Goal: Information Seeking & Learning: Compare options

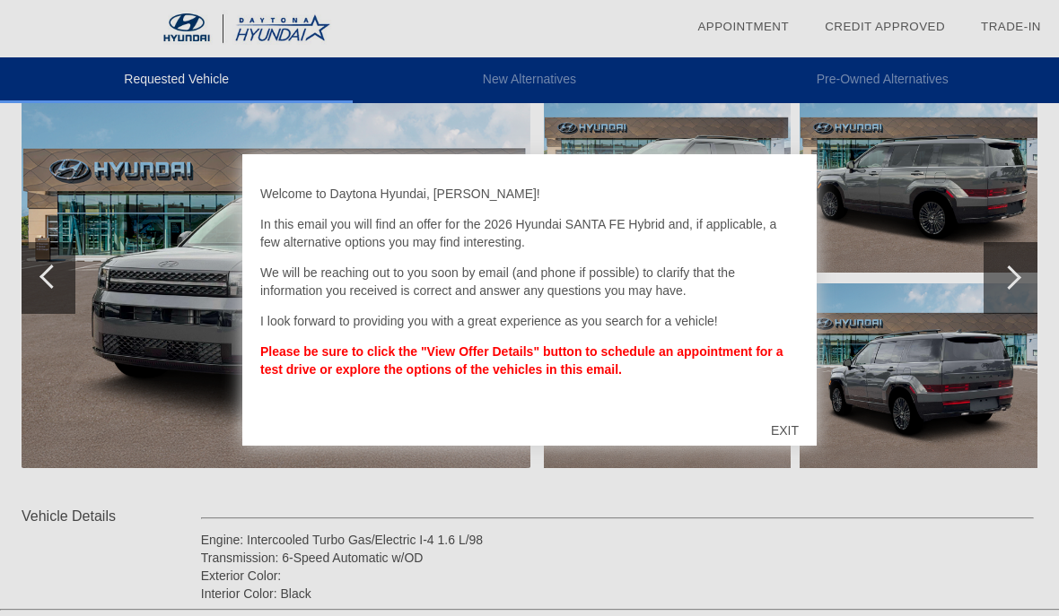
scroll to position [245, 0]
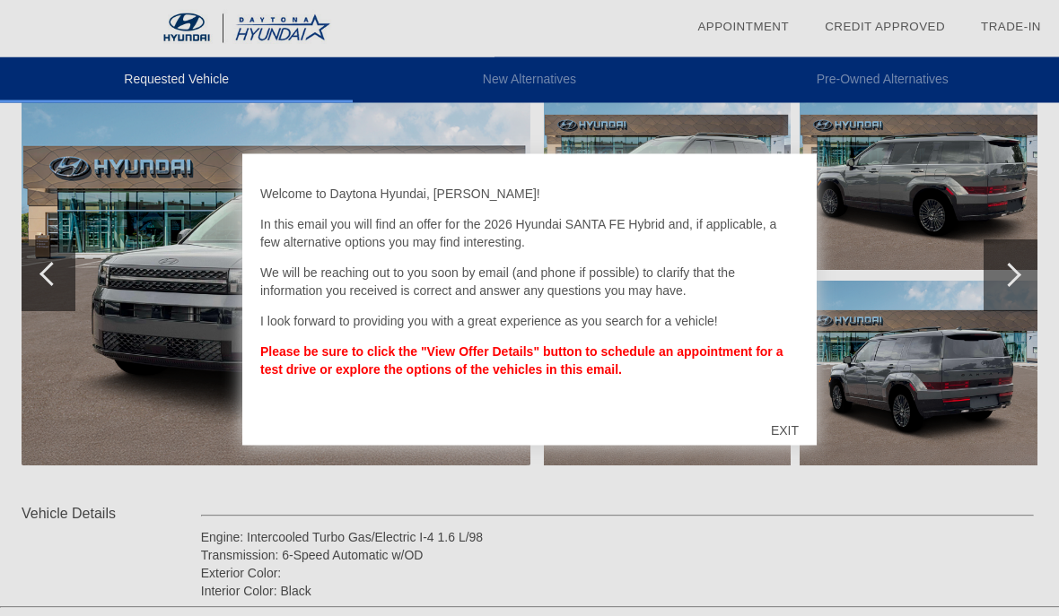
click at [785, 448] on div "EXIT" at bounding box center [785, 431] width 64 height 54
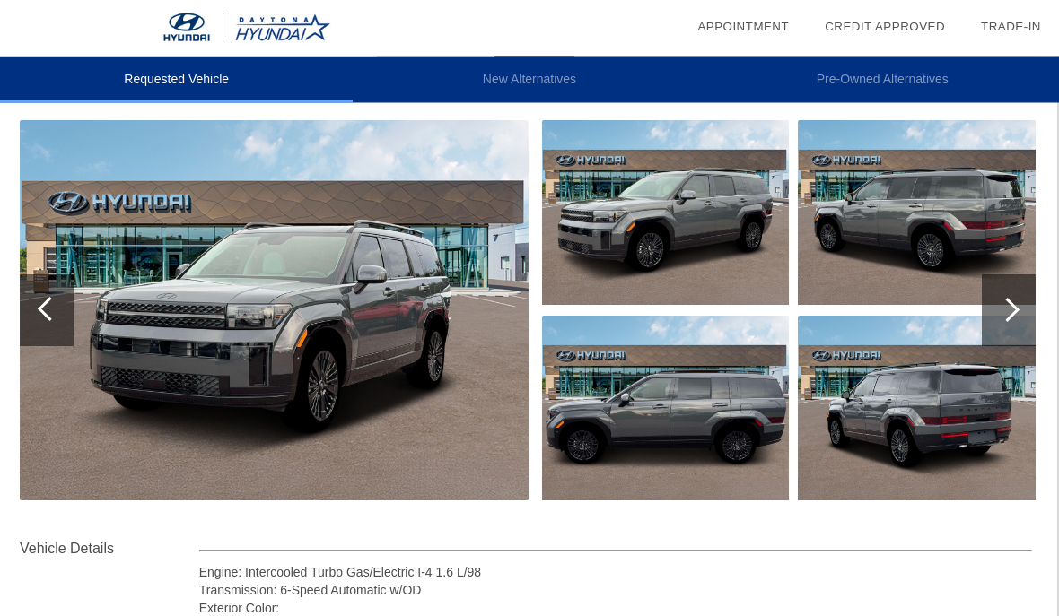
scroll to position [211, 2]
click at [1020, 319] on div at bounding box center [1009, 311] width 54 height 72
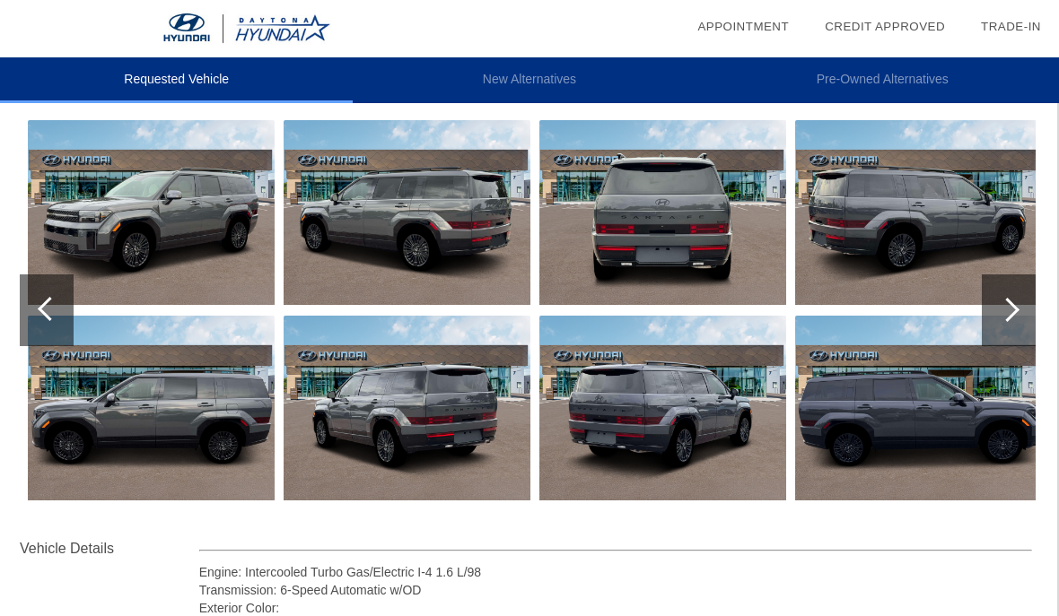
click at [1013, 319] on div at bounding box center [1009, 311] width 54 height 72
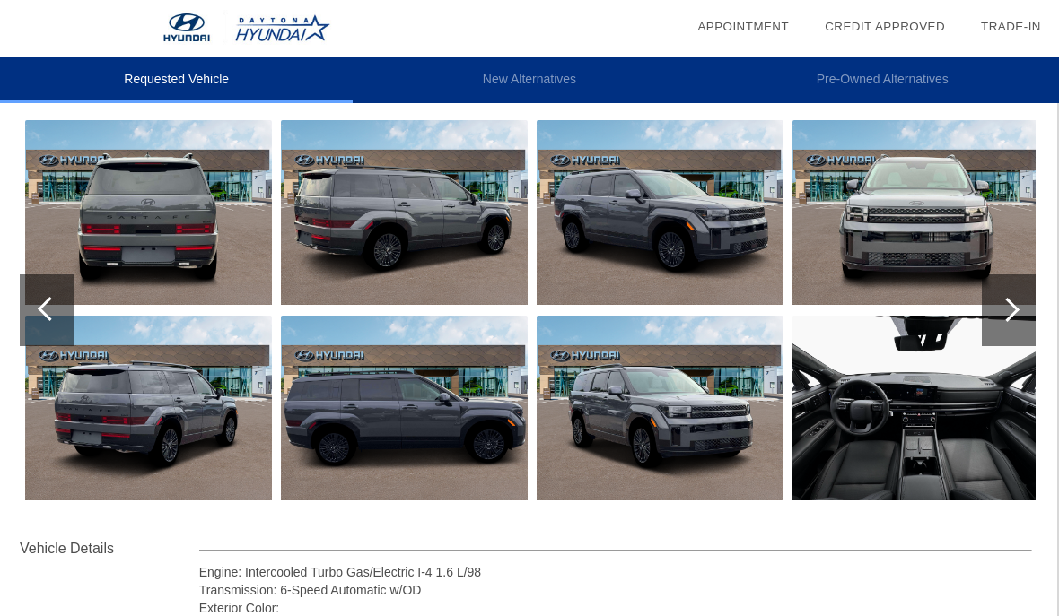
click at [1017, 317] on div at bounding box center [1009, 311] width 54 height 72
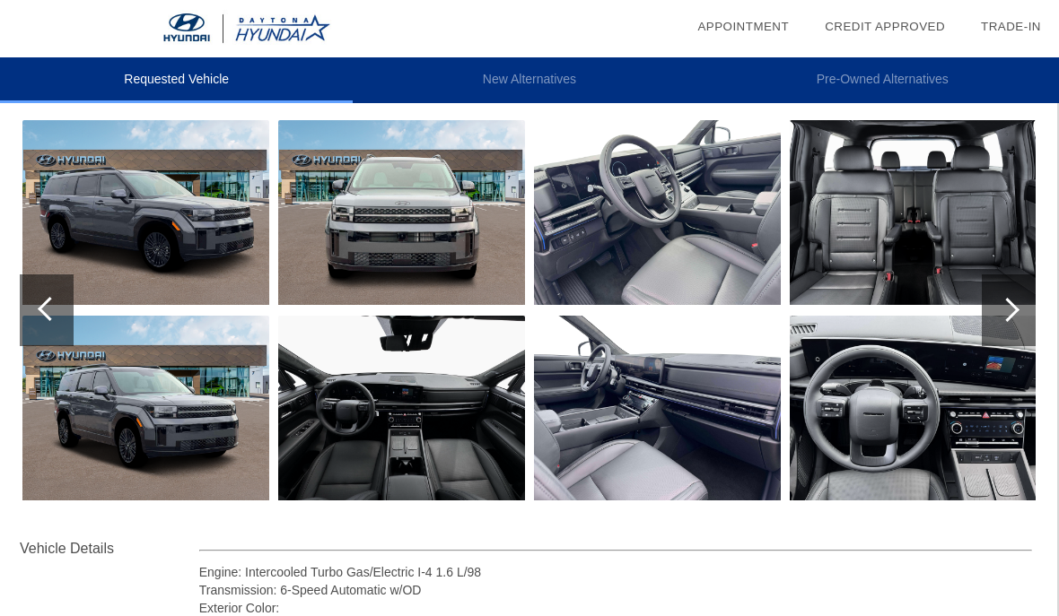
click at [1016, 317] on div at bounding box center [1009, 311] width 54 height 72
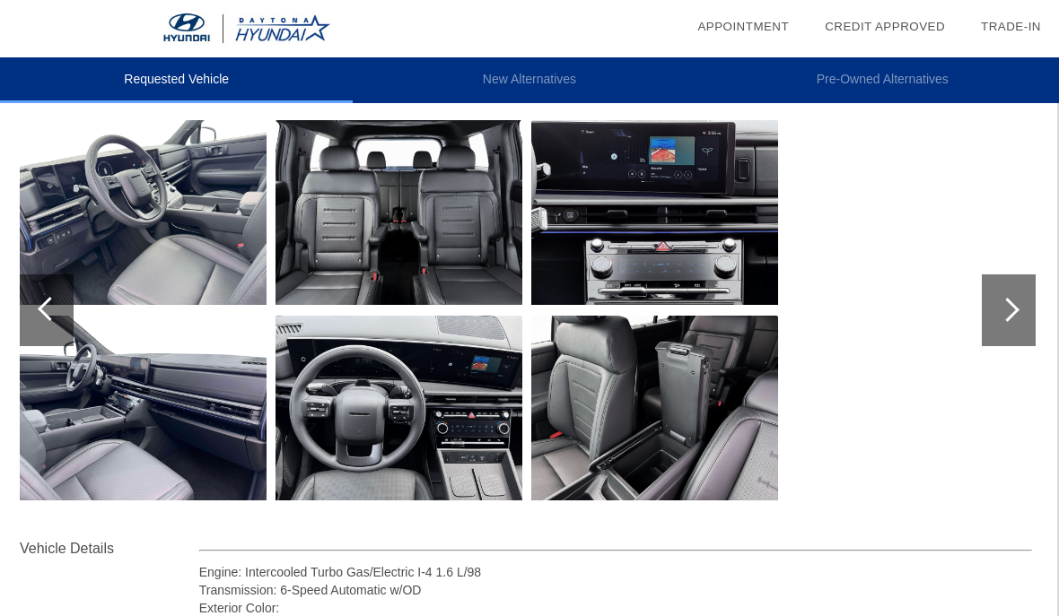
click at [657, 437] on img at bounding box center [654, 408] width 247 height 185
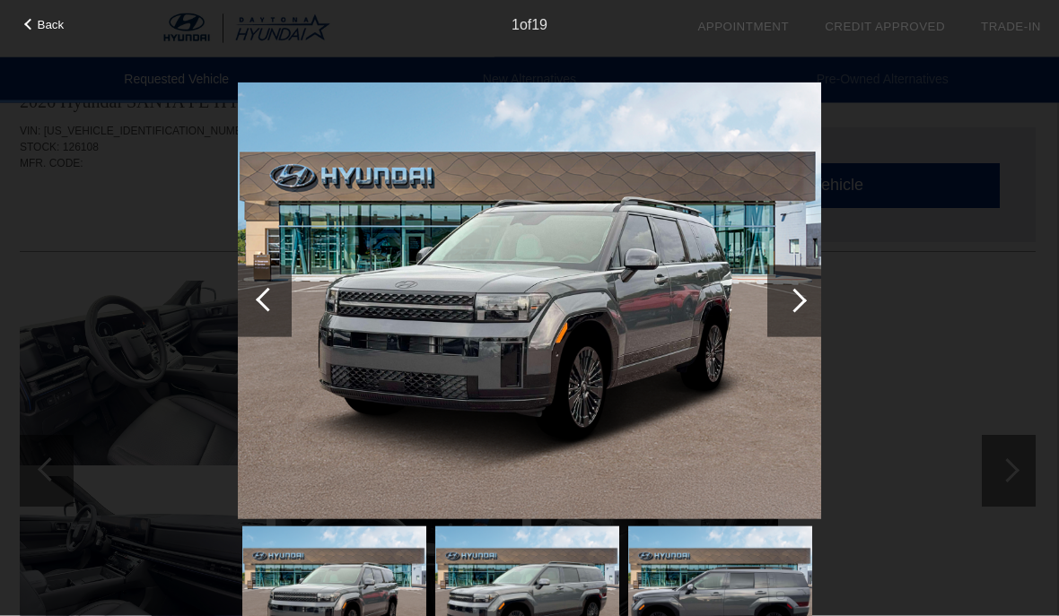
scroll to position [0, 2]
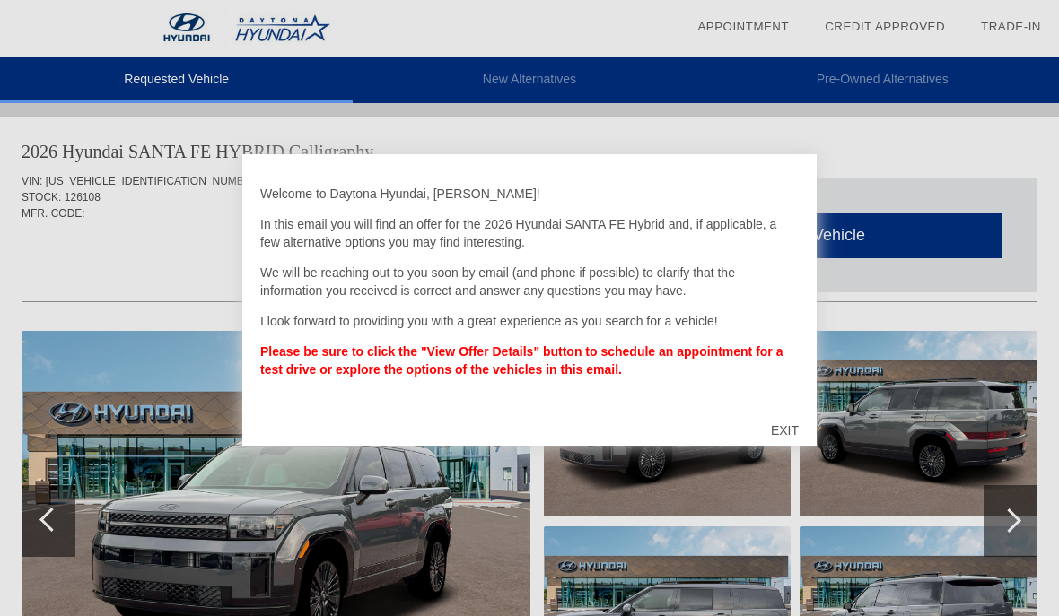
click at [801, 426] on div "EXIT" at bounding box center [785, 431] width 64 height 54
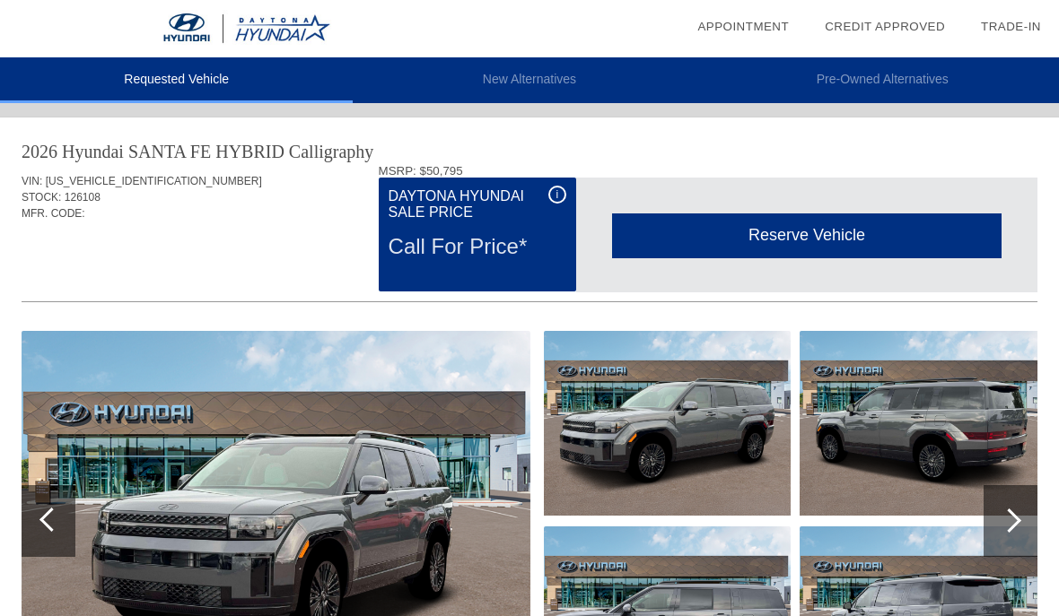
click at [545, 74] on li "New Alternatives" at bounding box center [529, 80] width 353 height 46
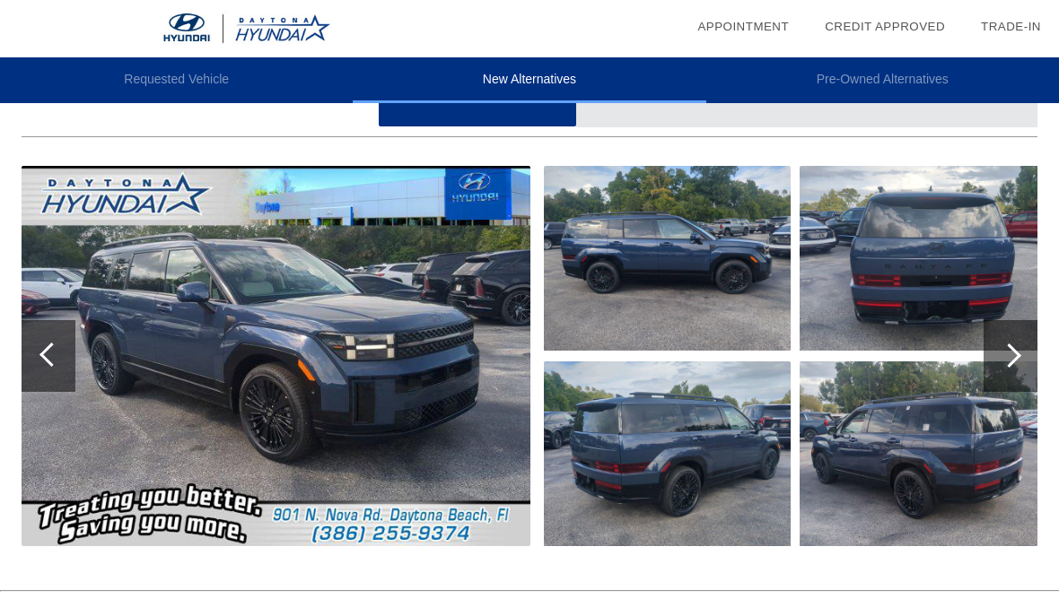
scroll to position [166, 0]
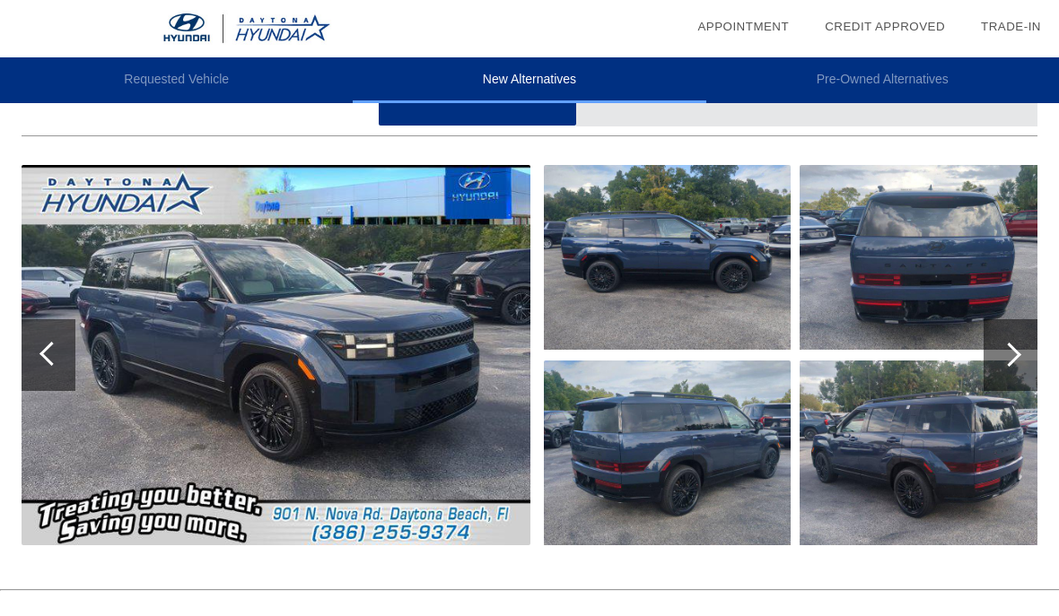
click at [1027, 357] on div at bounding box center [1010, 355] width 54 height 72
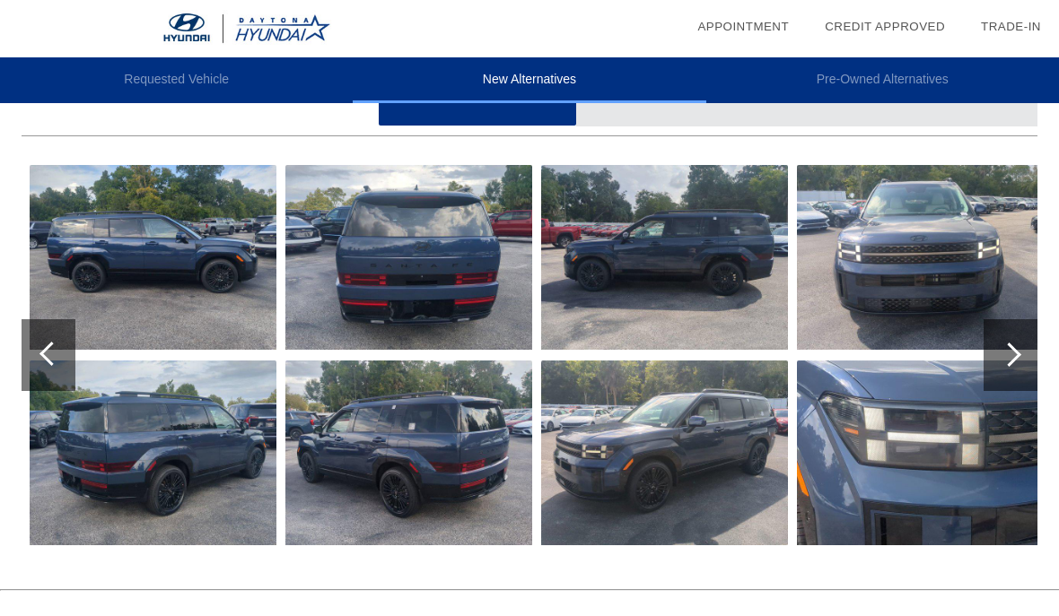
click at [1011, 361] on div at bounding box center [1009, 355] width 24 height 24
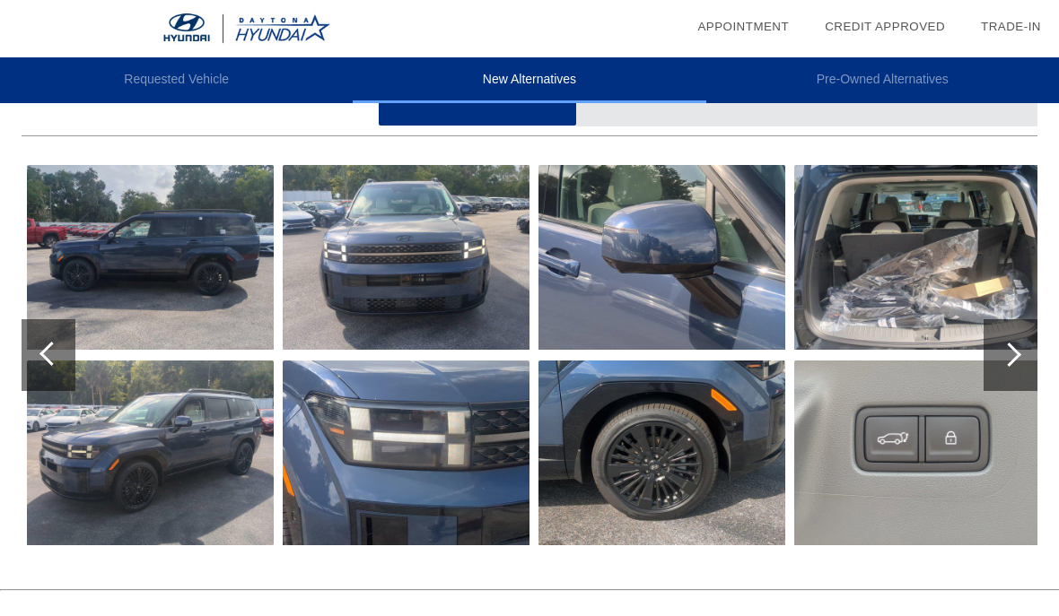
click at [1001, 372] on div at bounding box center [1010, 355] width 54 height 72
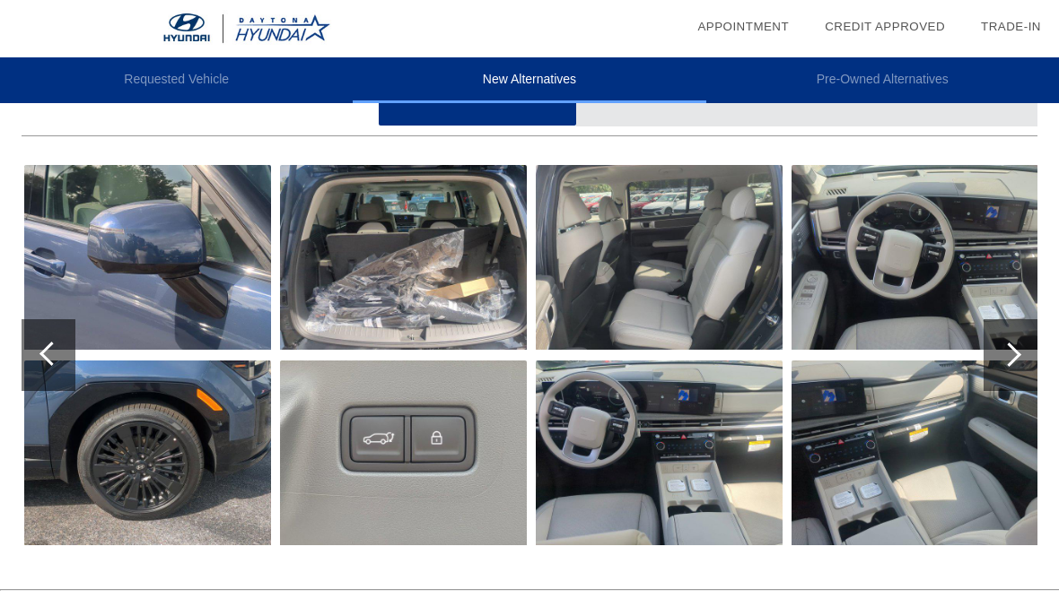
click at [1000, 372] on div at bounding box center [1010, 355] width 54 height 72
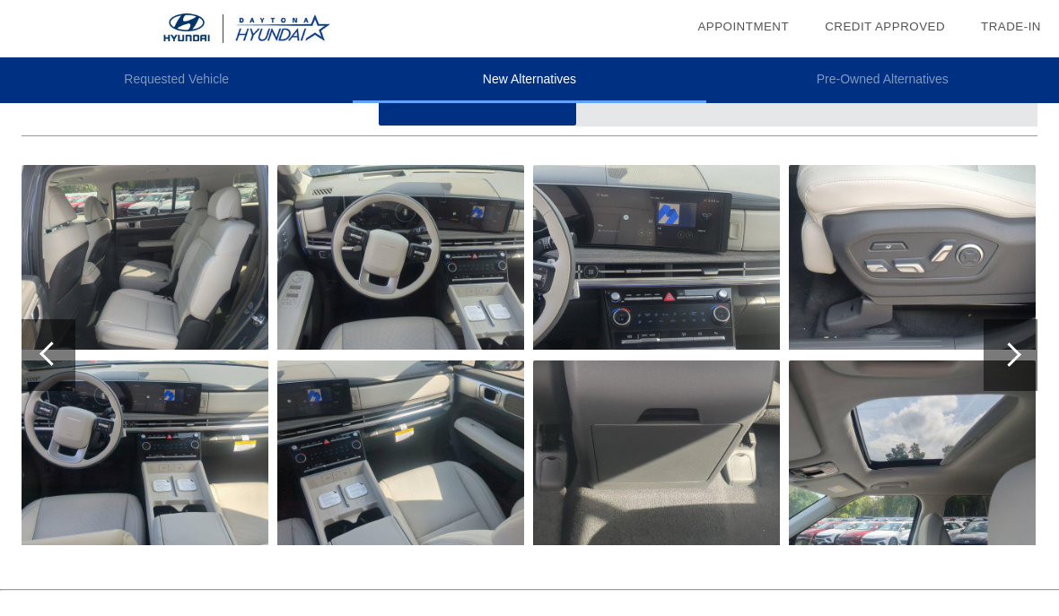
click at [1011, 370] on div at bounding box center [1010, 355] width 54 height 72
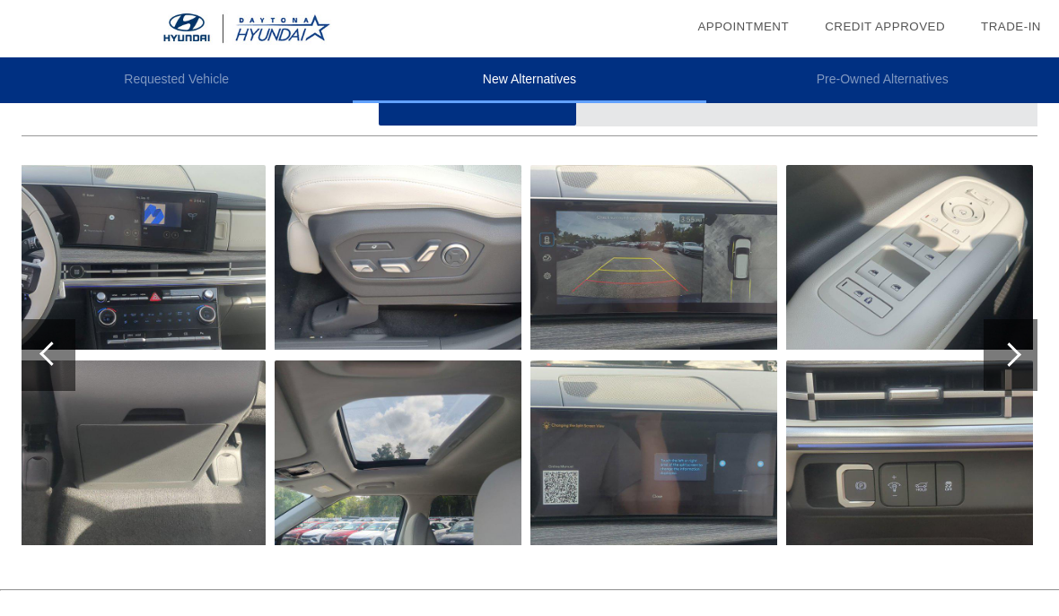
click at [1016, 369] on div at bounding box center [1010, 355] width 54 height 72
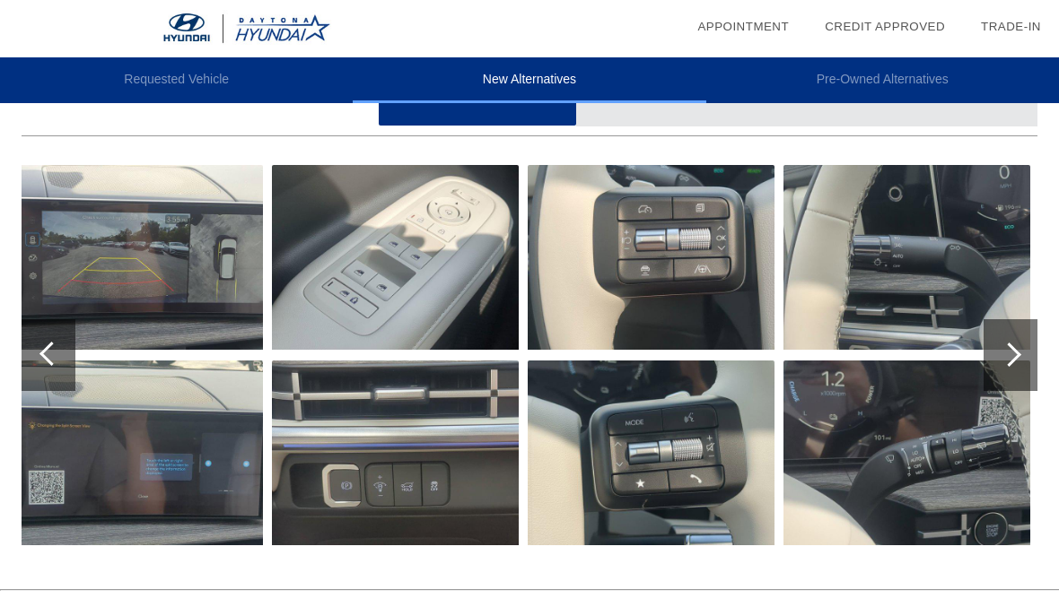
click at [1025, 363] on div at bounding box center [1010, 355] width 54 height 72
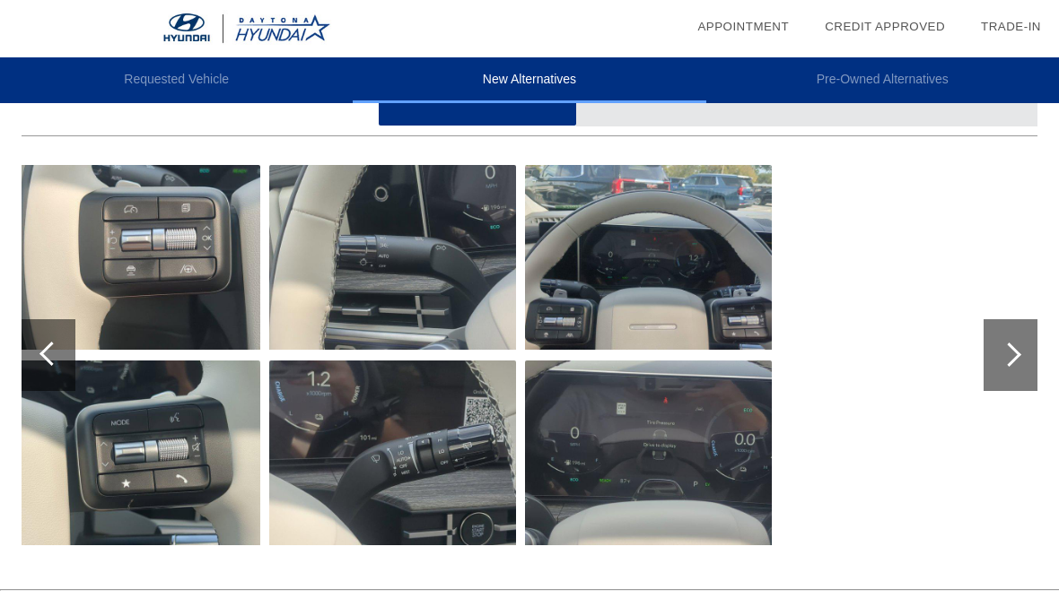
click at [1018, 360] on div at bounding box center [1010, 355] width 54 height 72
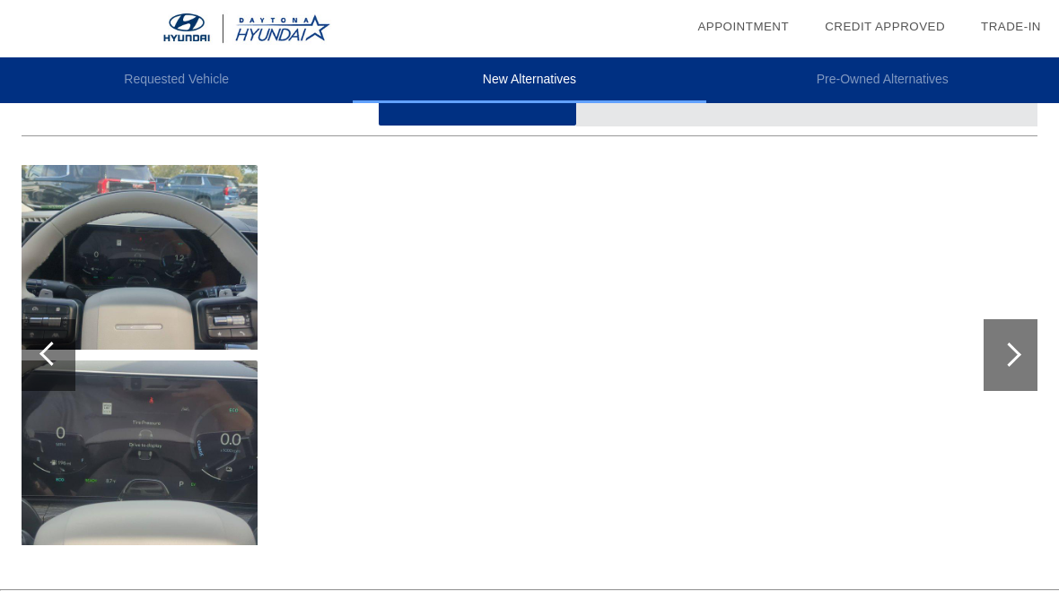
click at [1017, 361] on div at bounding box center [1010, 355] width 54 height 72
click at [48, 388] on div at bounding box center [49, 355] width 54 height 72
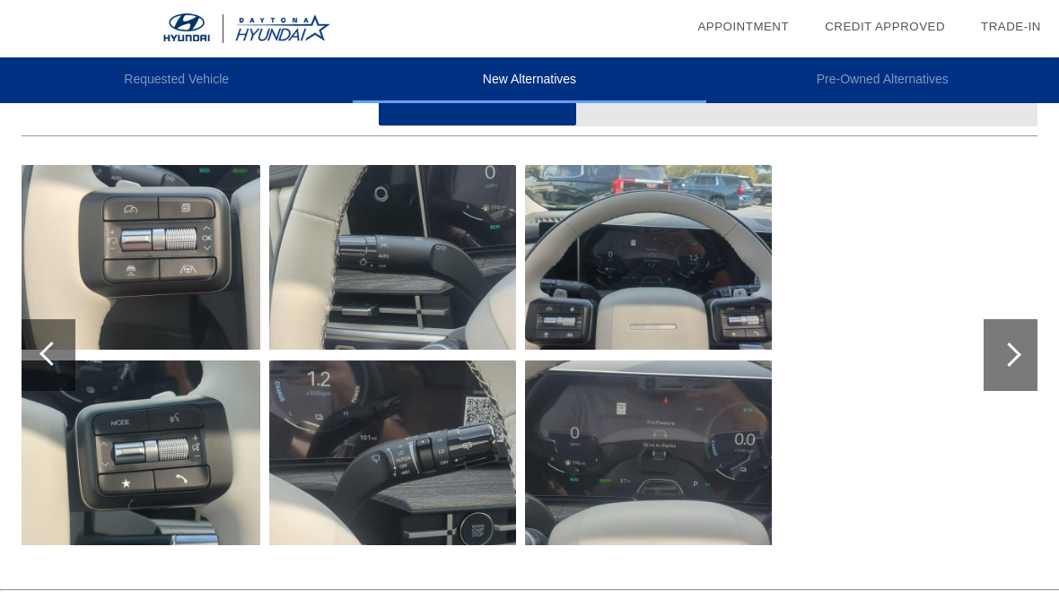
click at [49, 372] on div at bounding box center [49, 355] width 54 height 72
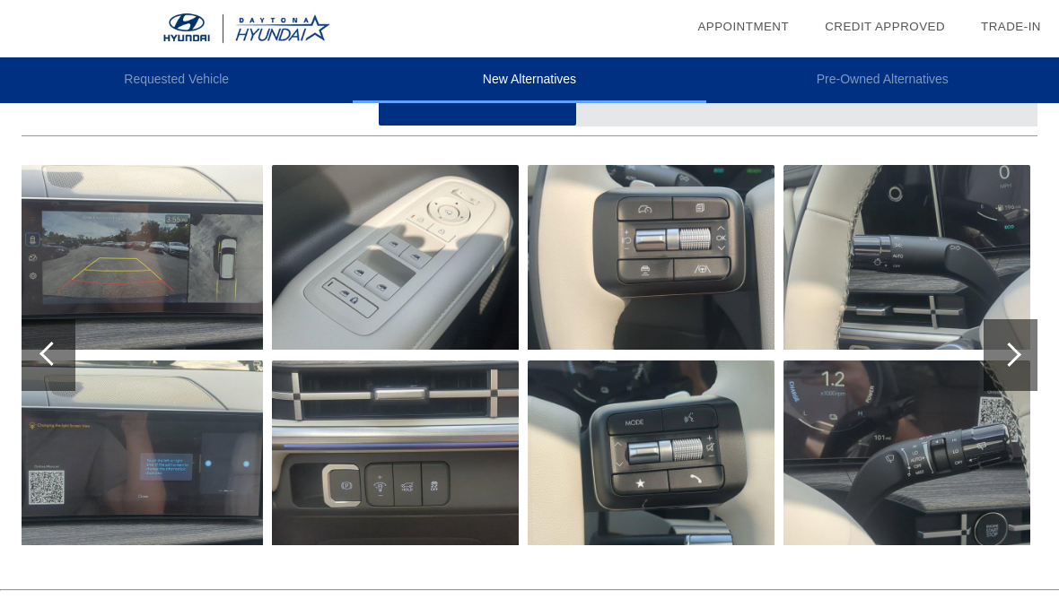
click at [69, 358] on div at bounding box center [49, 355] width 54 height 72
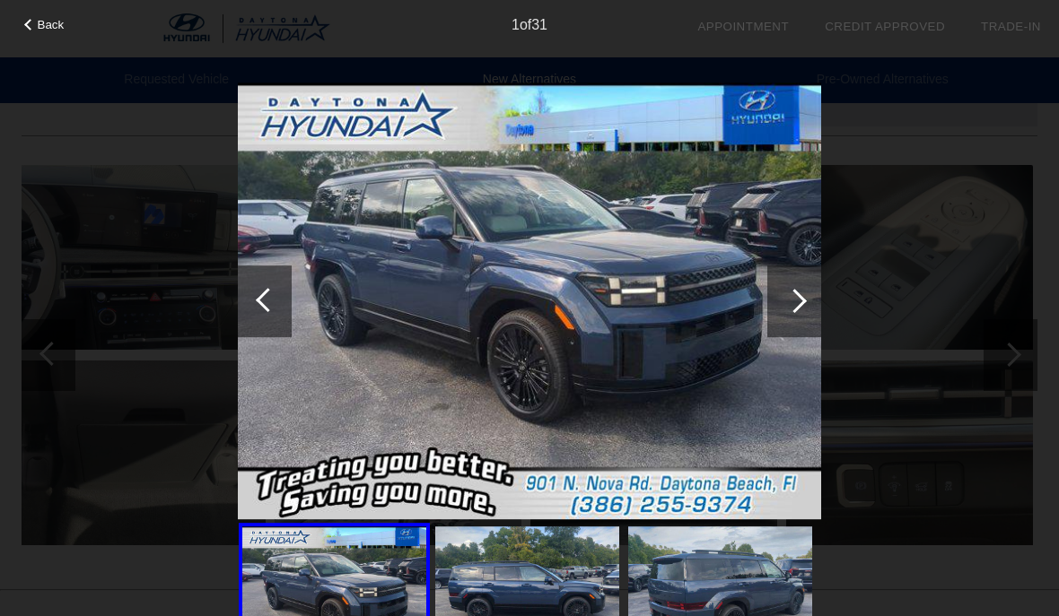
click at [273, 303] on div at bounding box center [268, 300] width 24 height 24
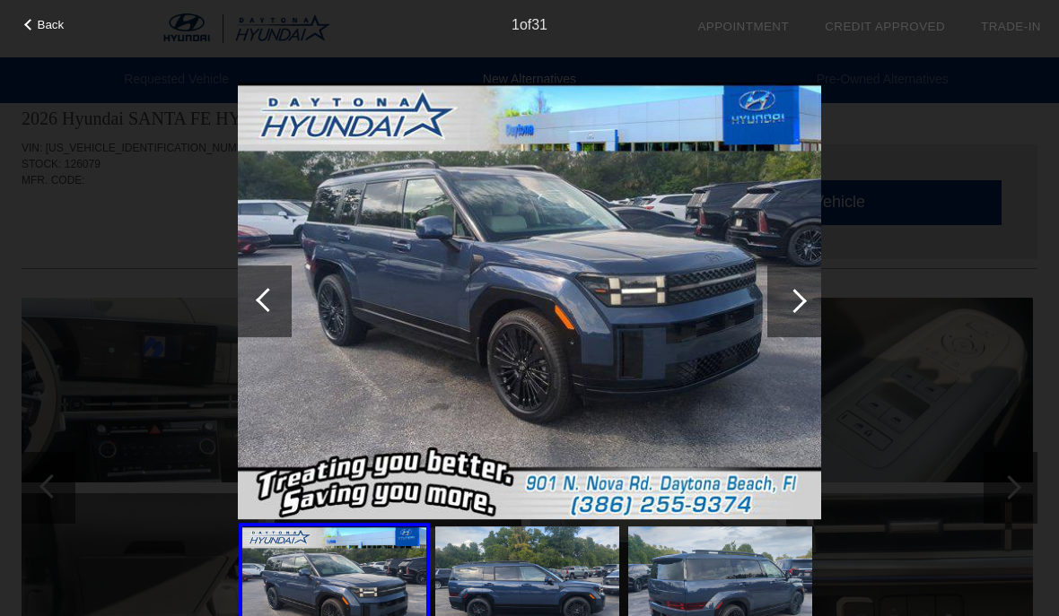
scroll to position [0, 0]
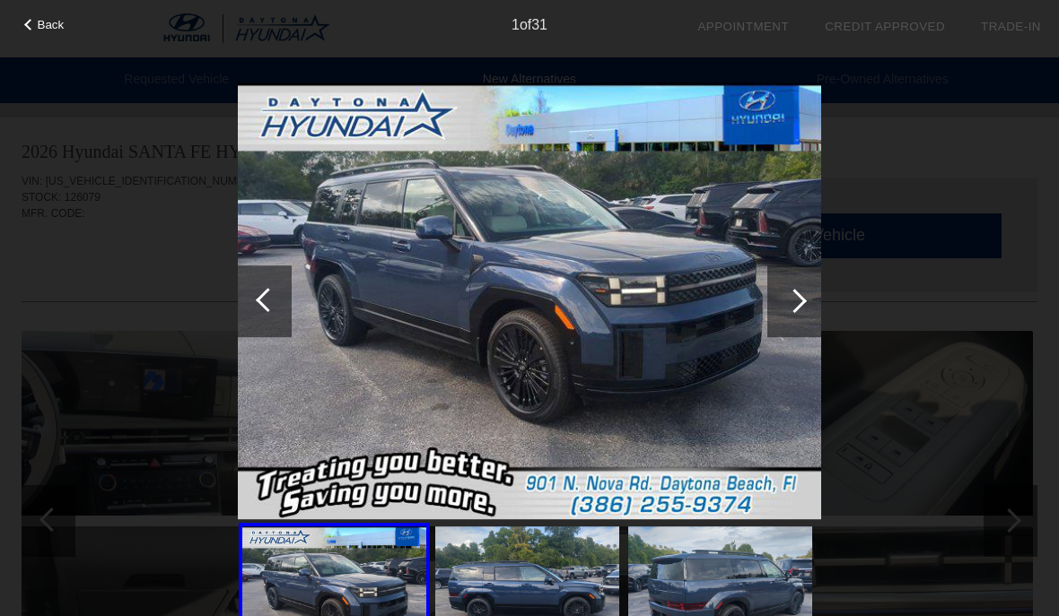
click at [38, 29] on span "Back" at bounding box center [51, 24] width 27 height 13
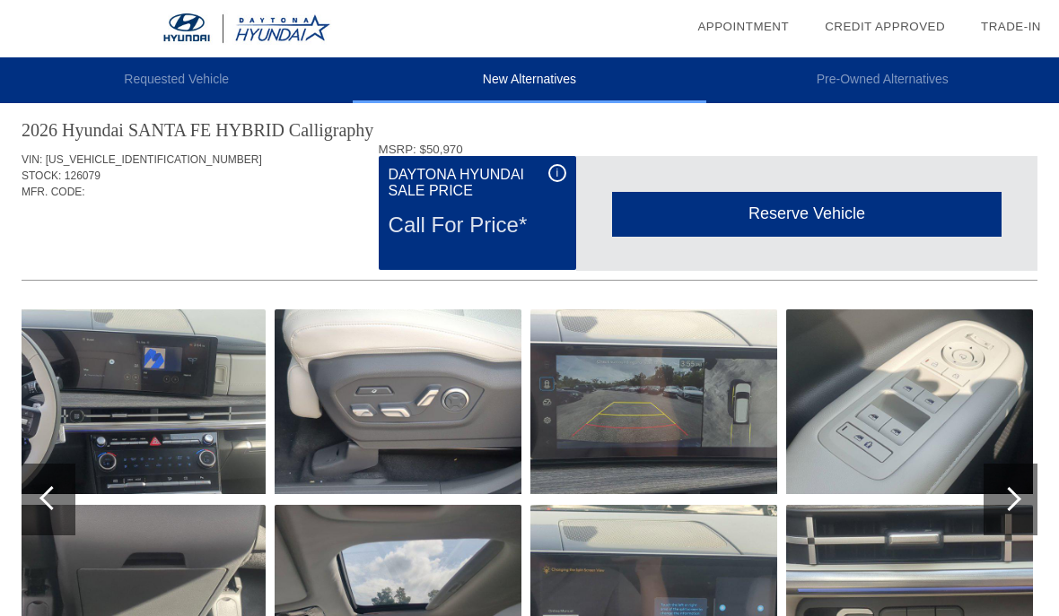
scroll to position [21, 0]
